Goal: Navigation & Orientation: Find specific page/section

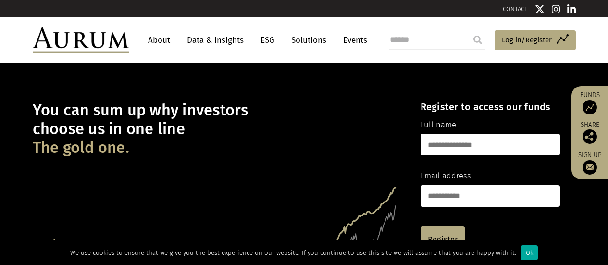
click at [206, 39] on link "Data & Insights" at bounding box center [215, 40] width 66 height 18
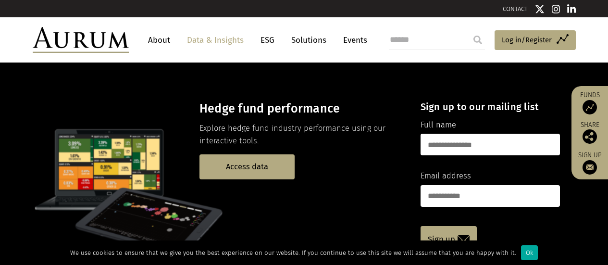
click at [273, 42] on link "ESG" at bounding box center [268, 40] width 24 height 18
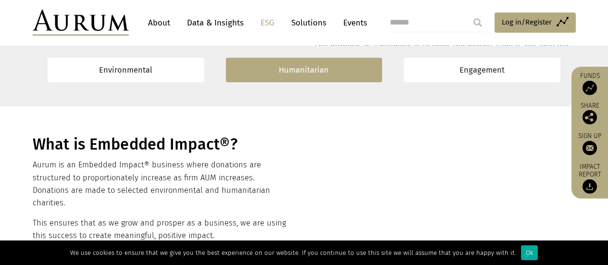
scroll to position [240, 0]
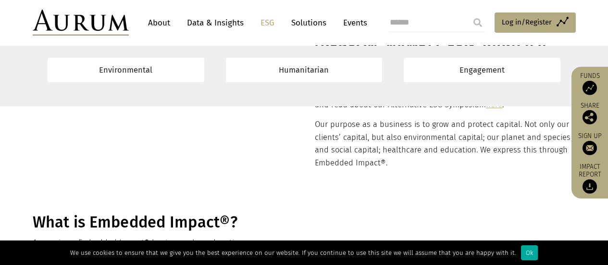
click at [320, 25] on link "Solutions" at bounding box center [308, 23] width 45 height 18
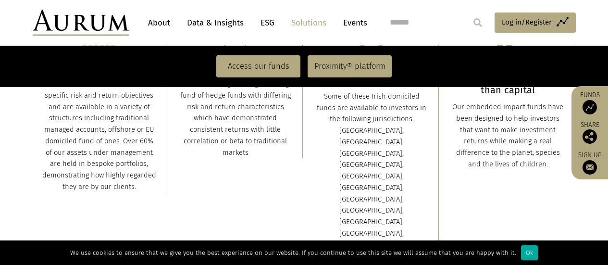
scroll to position [288, 0]
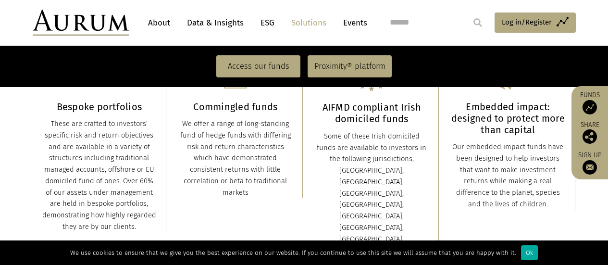
click at [399, 25] on input "search" at bounding box center [437, 22] width 96 height 19
